Goal: Task Accomplishment & Management: Manage account settings

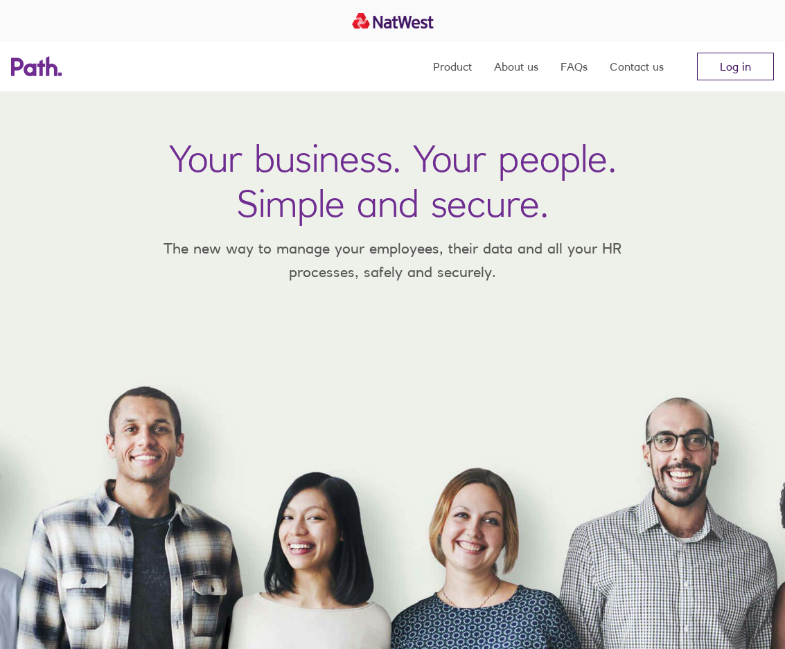
click at [735, 72] on link "Log in" at bounding box center [735, 67] width 77 height 28
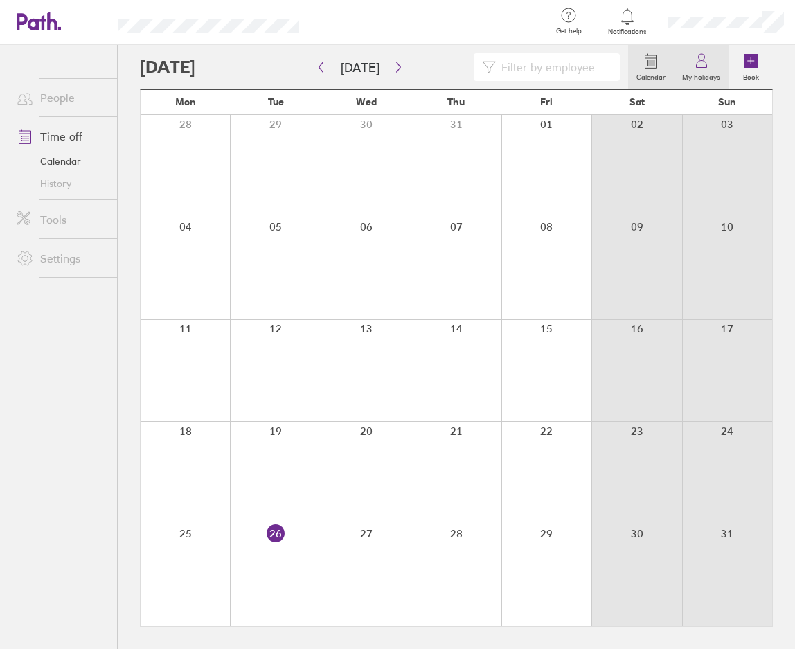
click at [704, 75] on label "My holidays" at bounding box center [701, 75] width 55 height 12
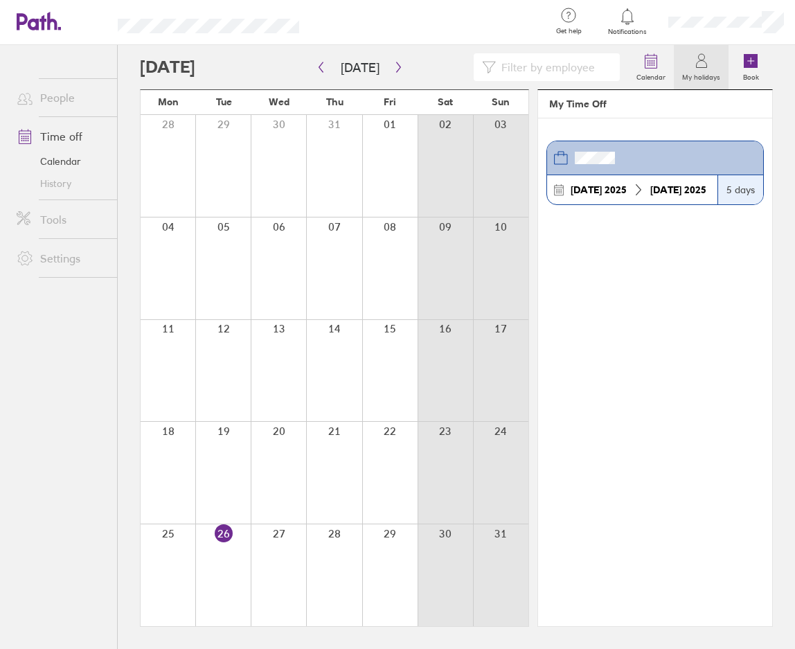
click at [684, 191] on div "[DATE]" at bounding box center [678, 189] width 67 height 11
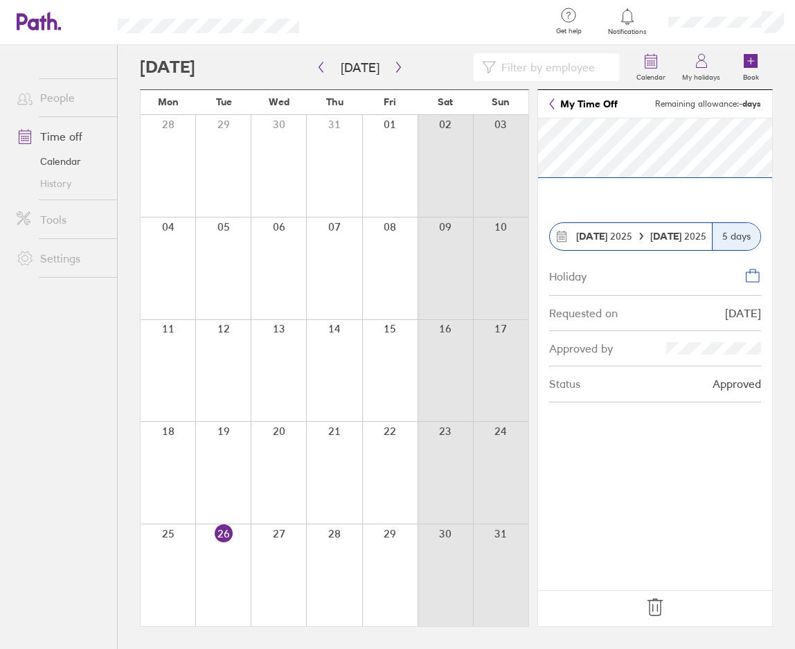
click at [740, 242] on div "5 days" at bounding box center [736, 236] width 48 height 27
click at [632, 233] on div "[DATE]" at bounding box center [604, 236] width 67 height 11
click at [594, 242] on strong "[DATE]" at bounding box center [591, 236] width 31 height 12
click at [671, 261] on div "Holiday" at bounding box center [655, 275] width 212 height 39
click at [675, 291] on div "Holiday" at bounding box center [655, 275] width 212 height 39
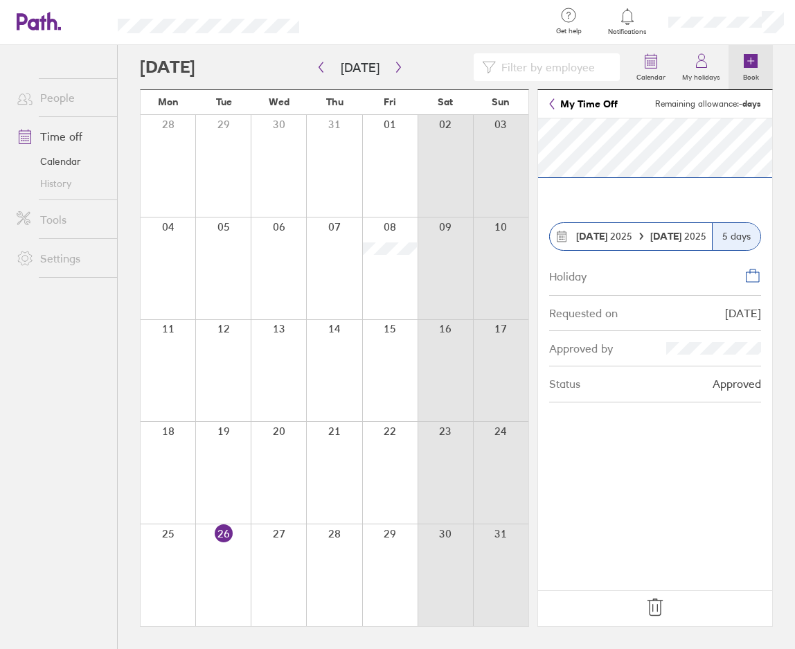
click at [756, 60] on icon at bounding box center [751, 61] width 14 height 14
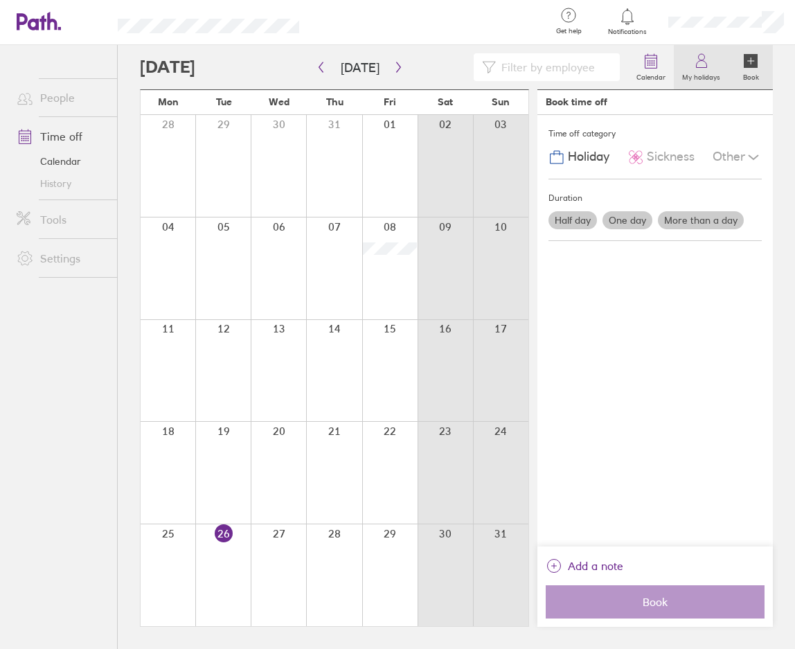
click at [709, 65] on icon at bounding box center [701, 61] width 17 height 17
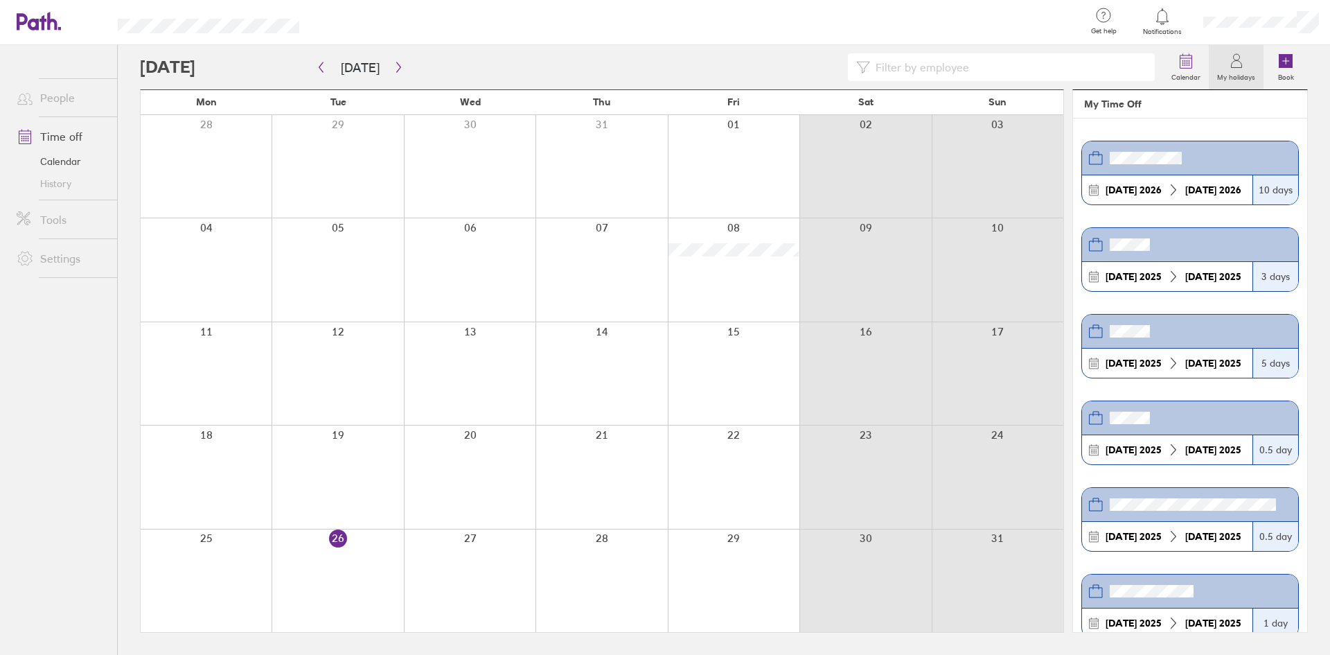
click at [795, 362] on div "[DATE]" at bounding box center [1213, 362] width 67 height 11
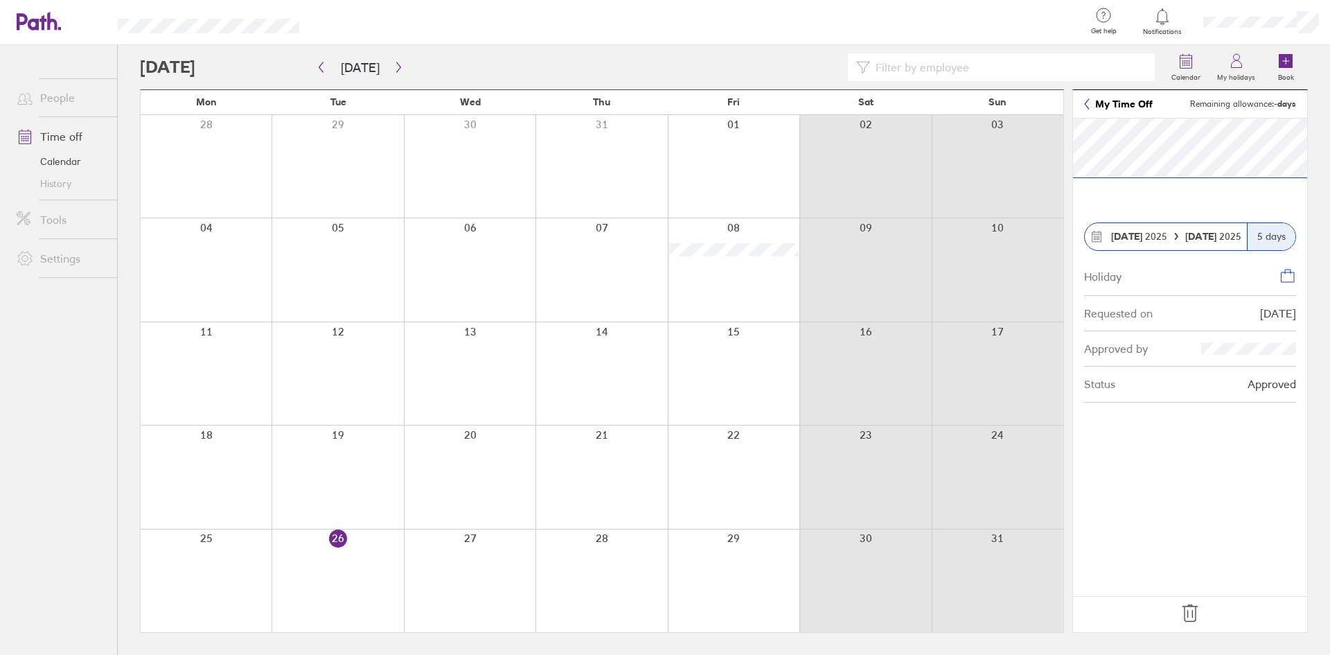
click at [795, 106] on link "My Time Off" at bounding box center [1118, 103] width 69 height 11
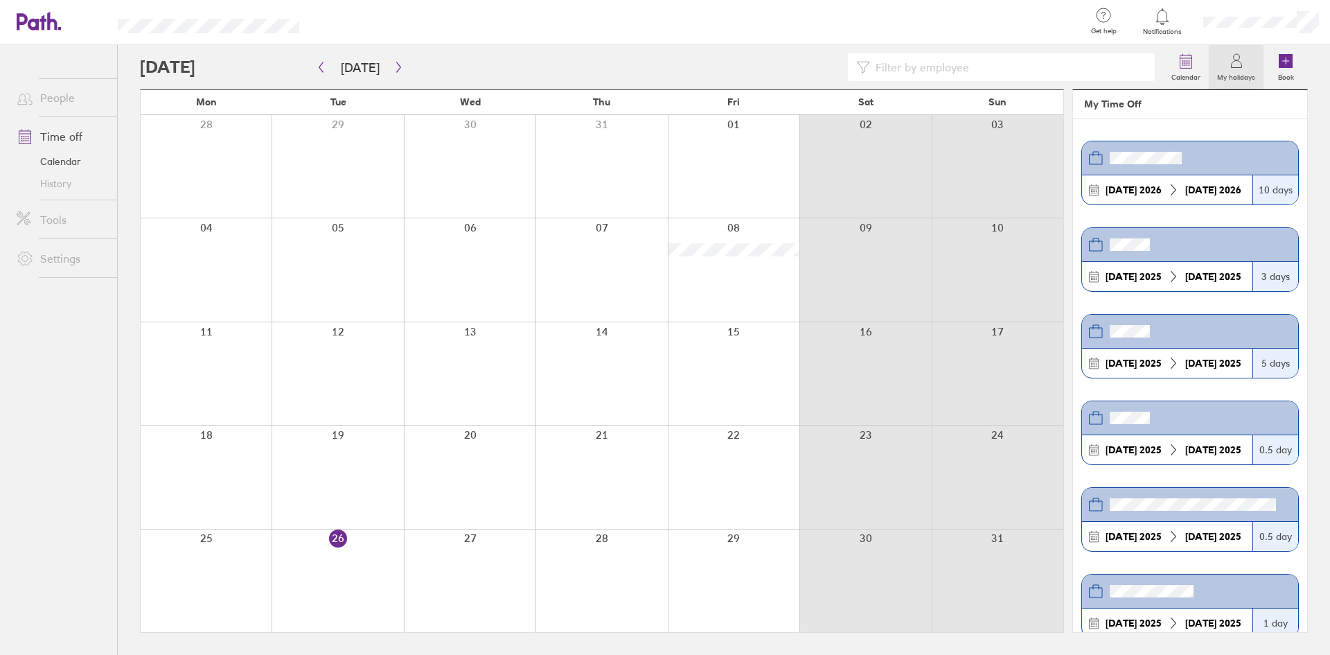
click at [795, 368] on div "[DATE]" at bounding box center [1133, 362] width 67 height 11
